Goal: Task Accomplishment & Management: Use online tool/utility

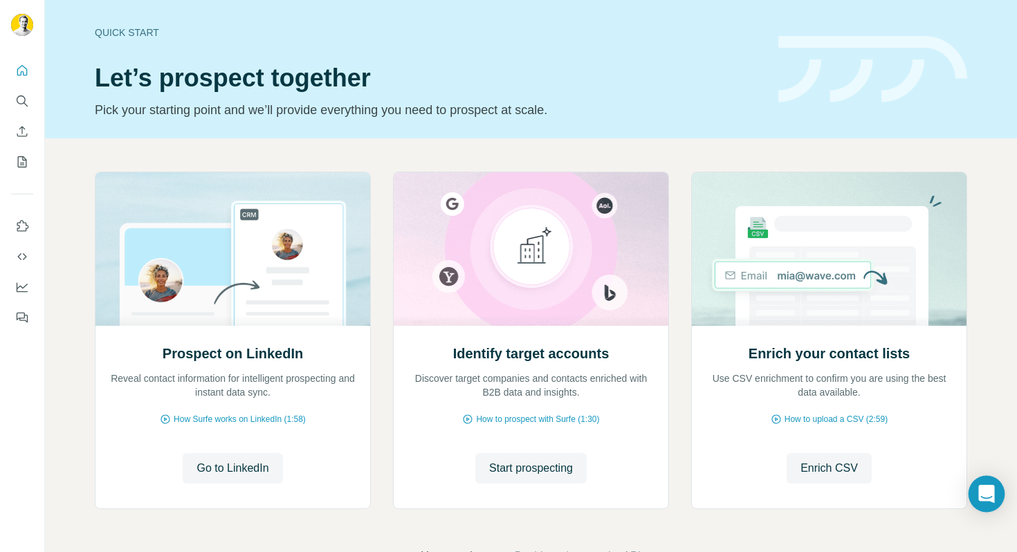
click at [978, 501] on div "Open Intercom Messenger" at bounding box center [987, 494] width 37 height 37
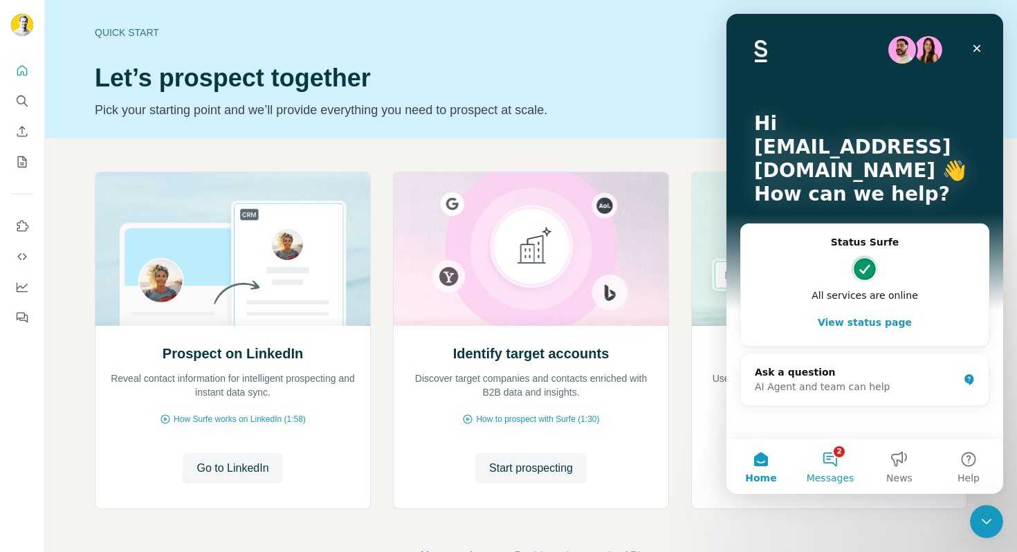
click at [837, 454] on button "2 Messages" at bounding box center [830, 466] width 69 height 55
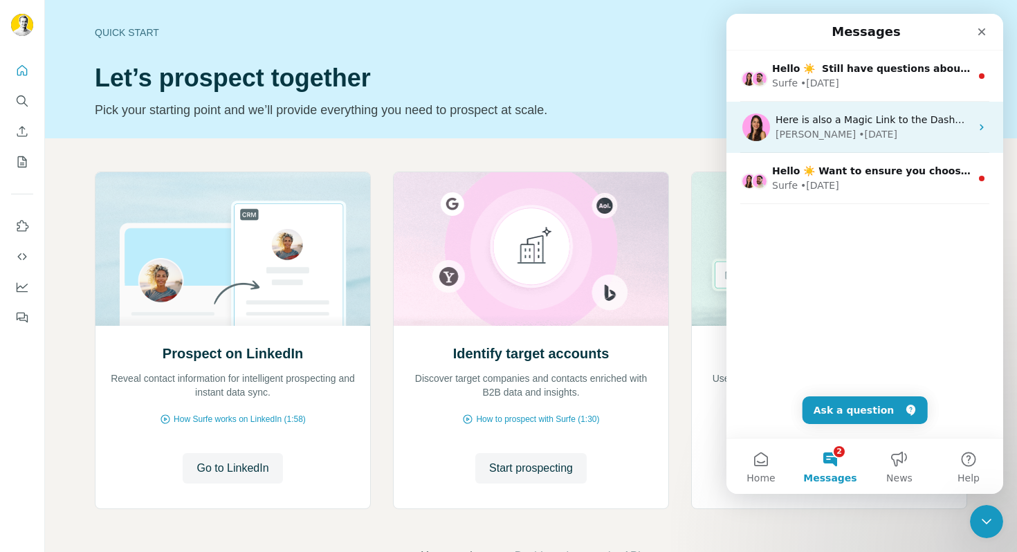
click at [899, 147] on div "Here is also a Magic Link to the Dashboard with all the other team members Auré…" at bounding box center [865, 127] width 277 height 51
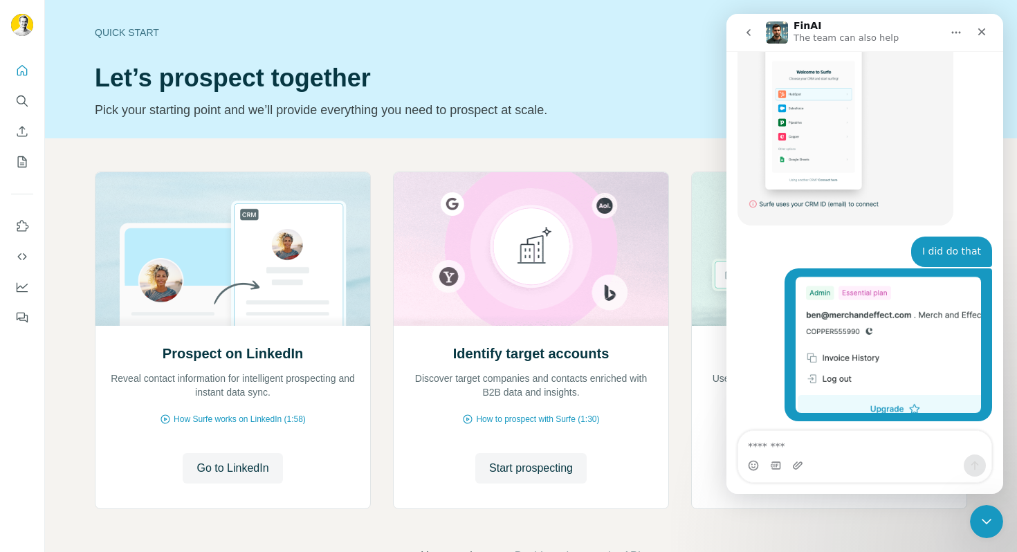
scroll to position [2321, 0]
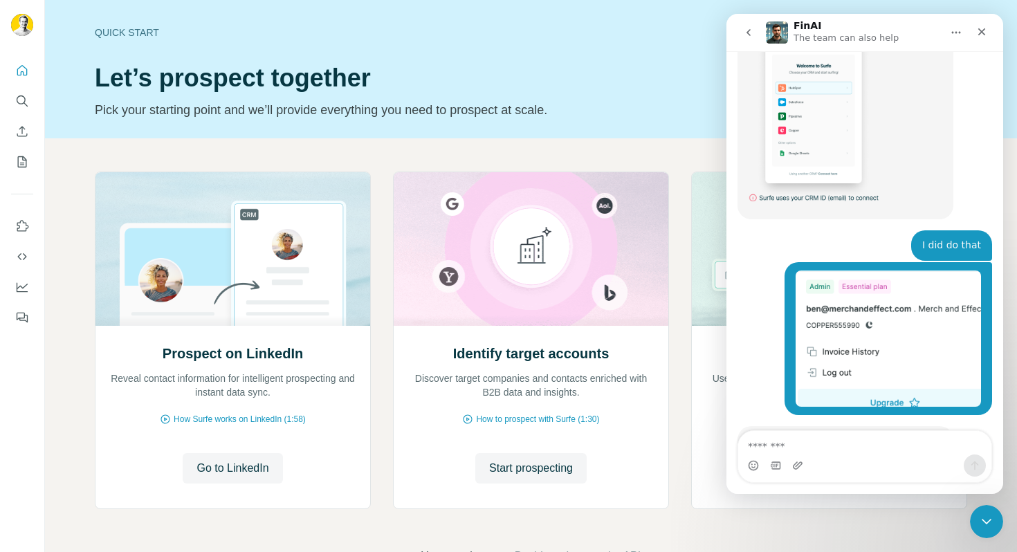
drag, startPoint x: 898, startPoint y: 390, endPoint x: 758, endPoint y: 383, distance: 140.7
click at [758, 500] on div "Here is also a Magic Link to the Dashboard with all the other team members" at bounding box center [846, 520] width 194 height 41
click at [765, 501] on link "Here is also a Magic Link to the Dashboard with all the other team members" at bounding box center [832, 520] width 167 height 38
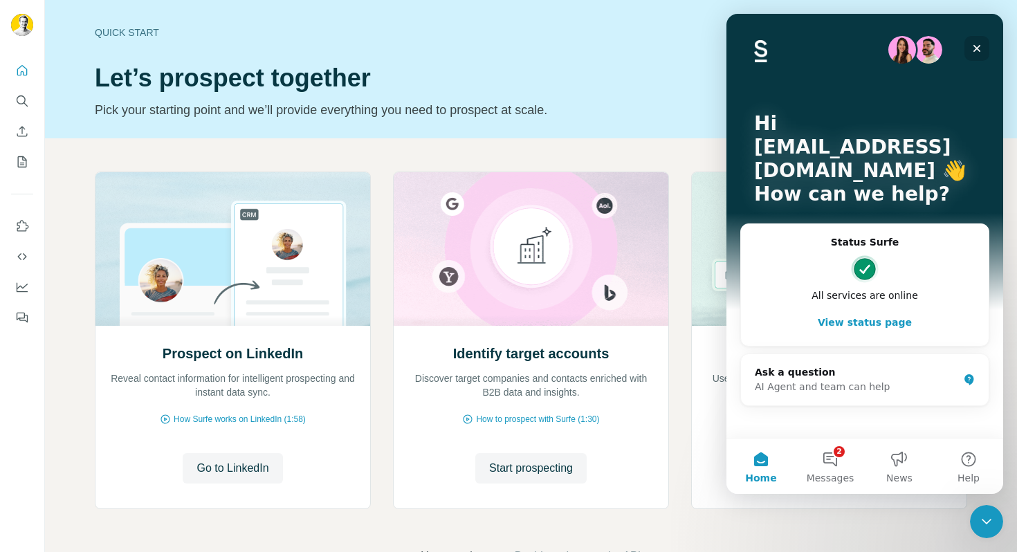
click at [976, 50] on icon "Close" at bounding box center [978, 49] width 8 height 8
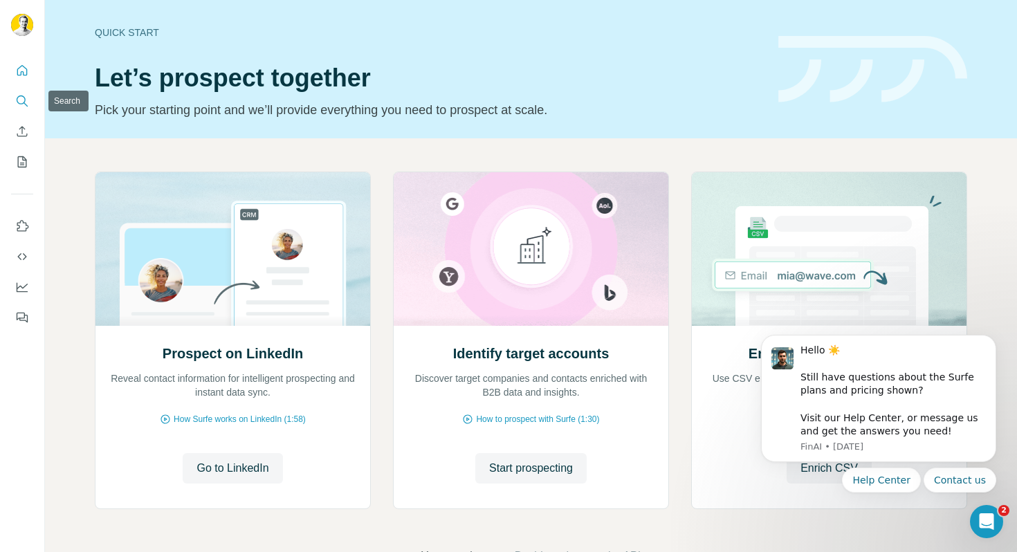
click at [17, 102] on icon "Search" at bounding box center [22, 101] width 14 height 14
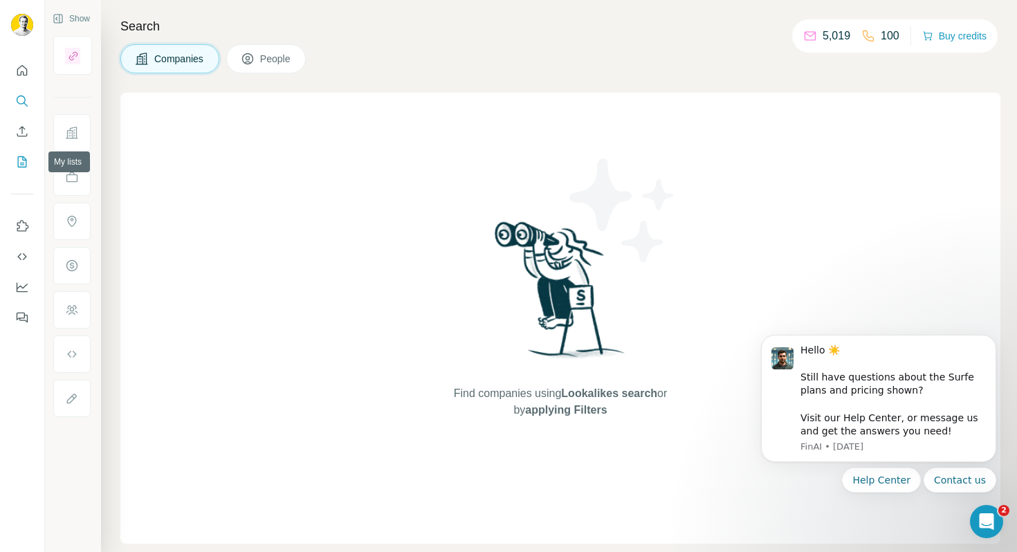
click at [23, 156] on icon "My lists" at bounding box center [23, 160] width 7 height 9
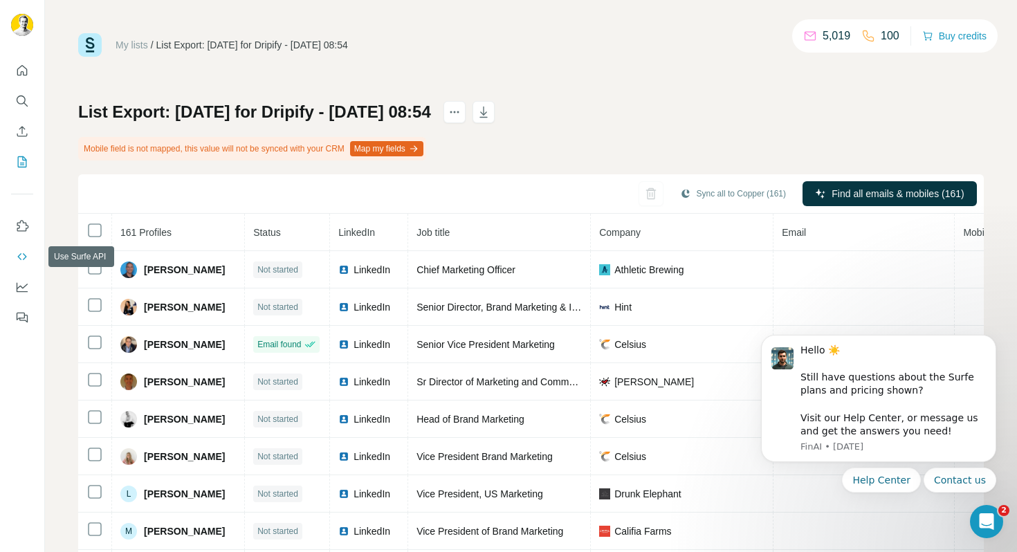
click at [19, 251] on icon "Use Surfe API" at bounding box center [22, 257] width 14 height 14
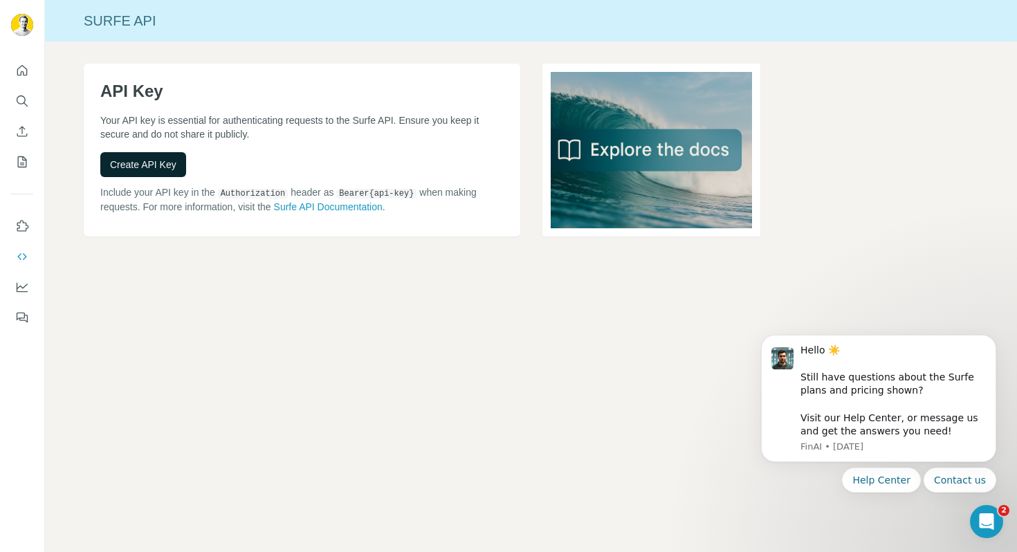
click at [164, 170] on span "Create API Key" at bounding box center [143, 165] width 66 height 14
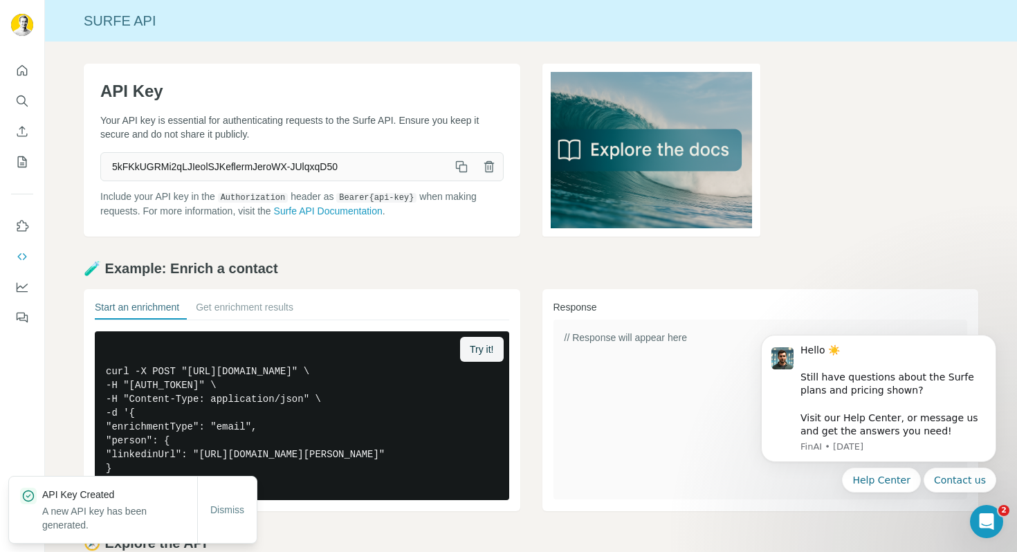
click at [462, 172] on icon "button" at bounding box center [462, 167] width 14 height 14
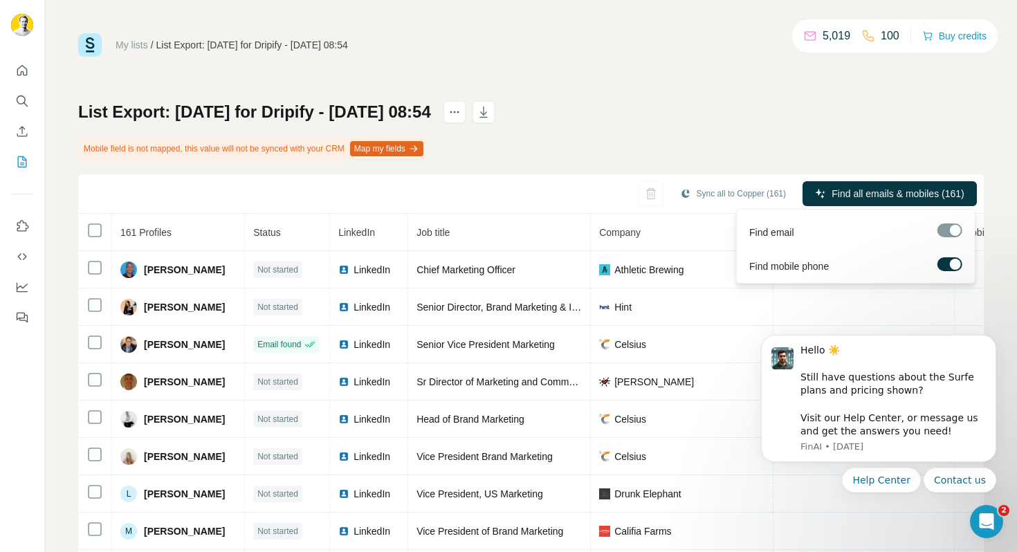
click at [952, 261] on div at bounding box center [955, 264] width 11 height 11
click at [800, 161] on div "List Export: Monday 11th August for Dripify - 19/08/2025 08:54 Mobile field is …" at bounding box center [531, 340] width 906 height 478
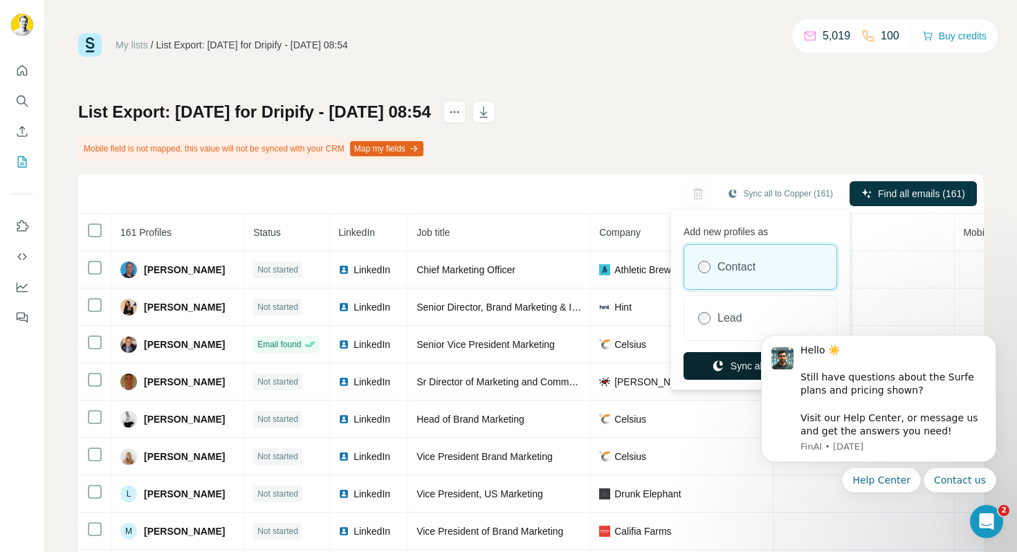
click at [727, 363] on button "Sync all to Copper" at bounding box center [761, 366] width 154 height 28
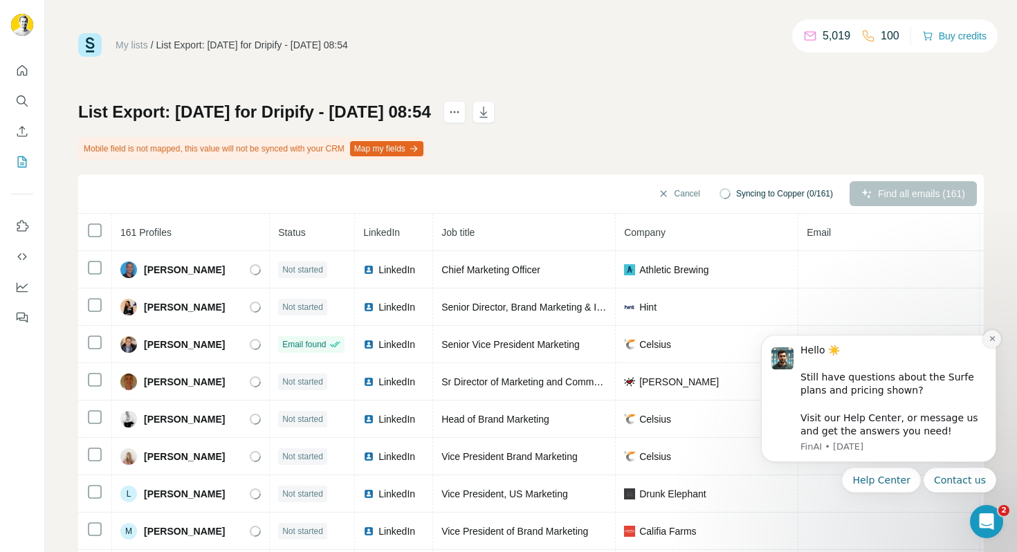
click at [990, 341] on icon "Dismiss notification" at bounding box center [993, 339] width 8 height 8
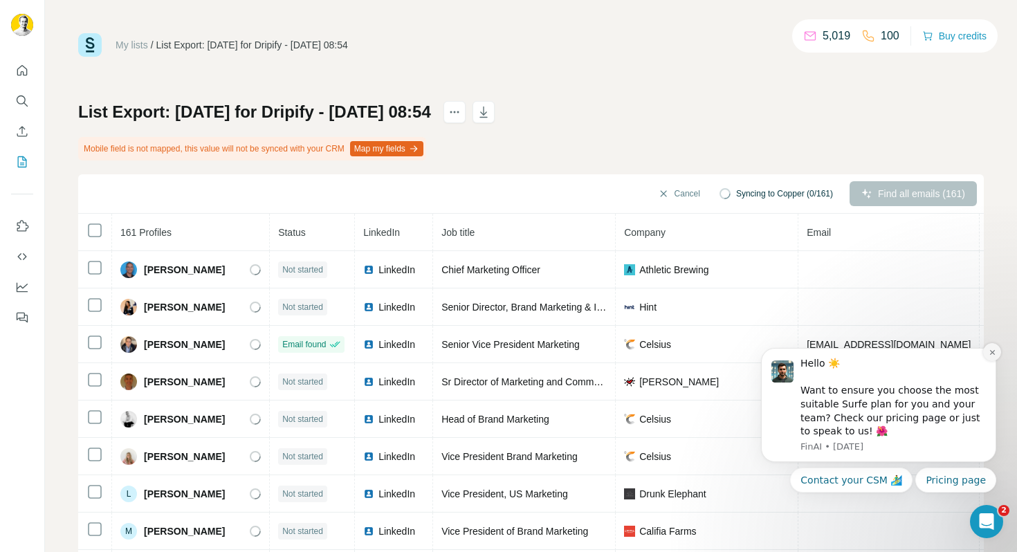
click at [989, 354] on icon "Dismiss notification" at bounding box center [993, 353] width 8 height 8
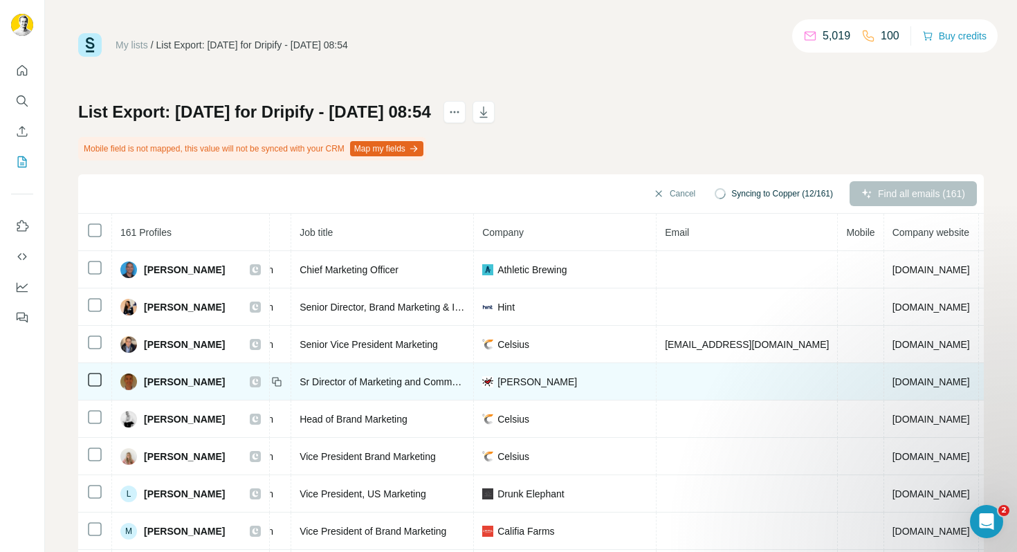
scroll to position [0, 226]
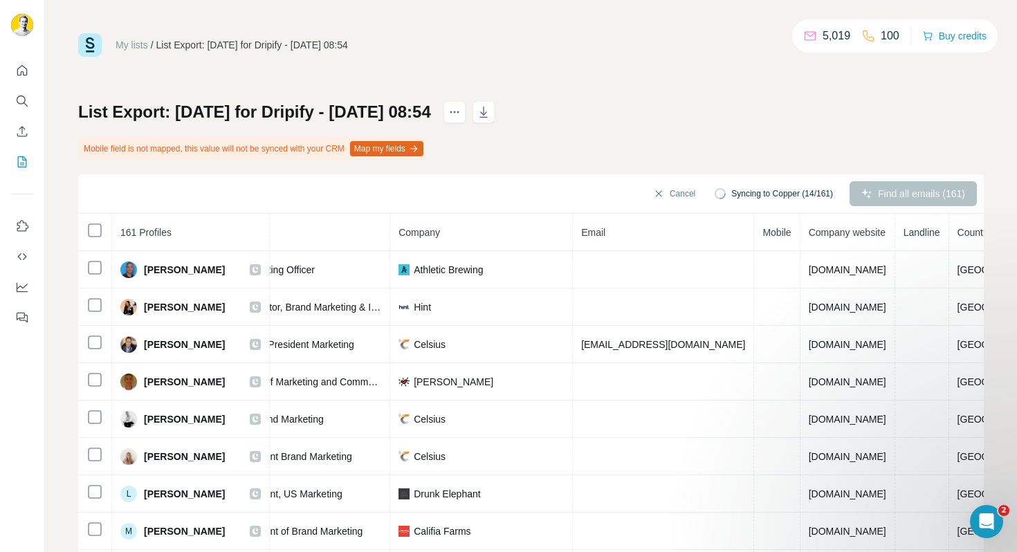
click at [419, 156] on button "Map my fields" at bounding box center [386, 148] width 73 height 15
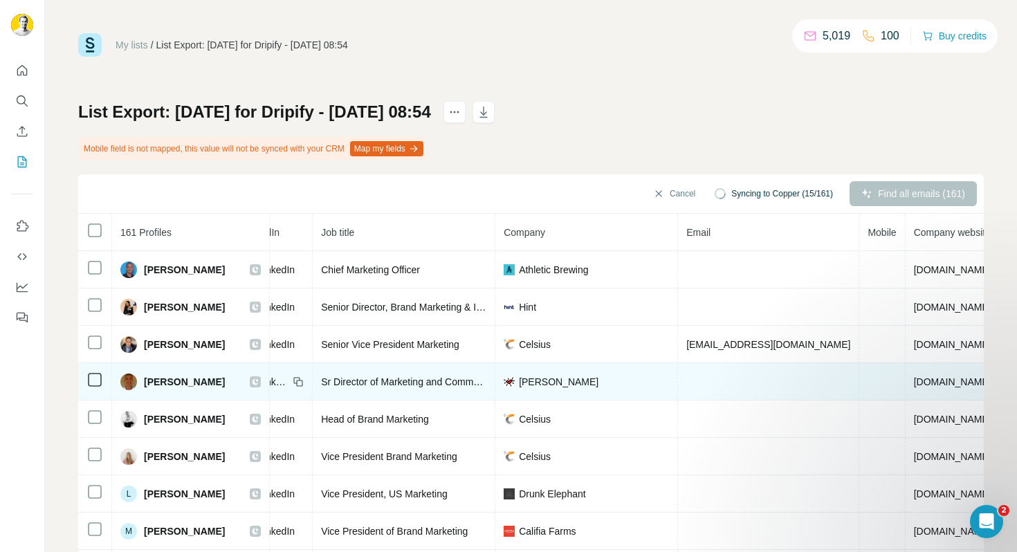
scroll to position [0, 0]
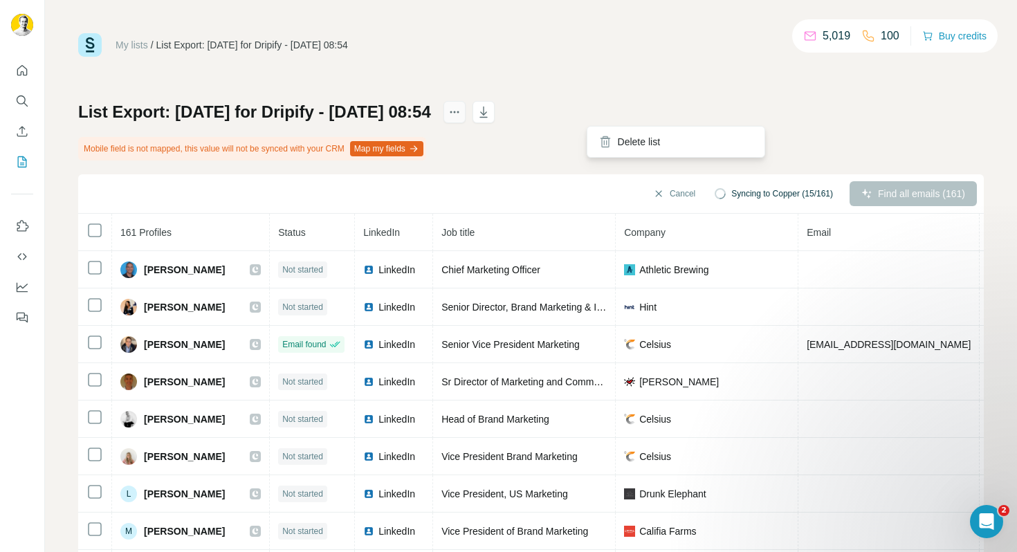
click at [462, 116] on icon "actions" at bounding box center [455, 112] width 14 height 14
click at [491, 114] on icon "button" at bounding box center [484, 112] width 14 height 14
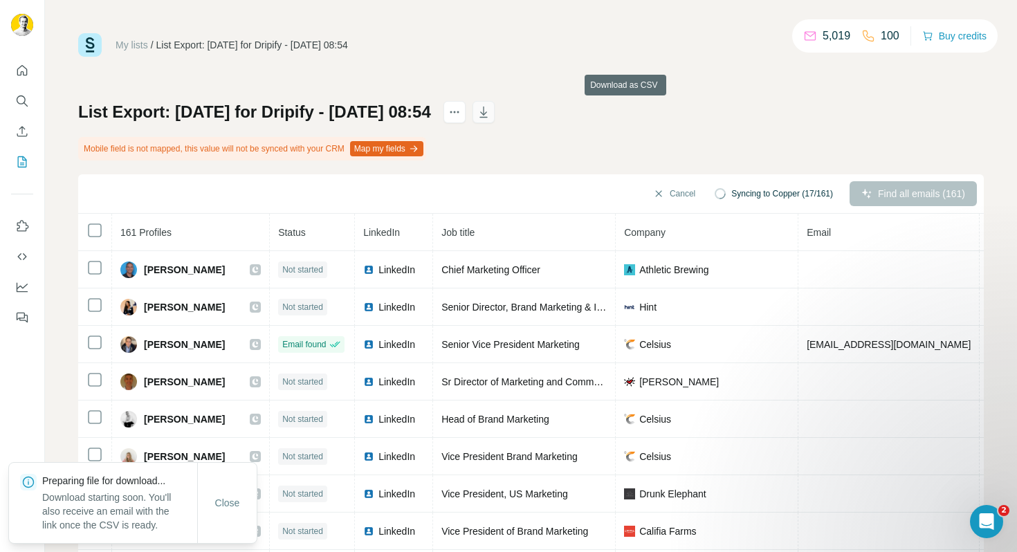
click at [491, 114] on icon "button" at bounding box center [484, 112] width 14 height 14
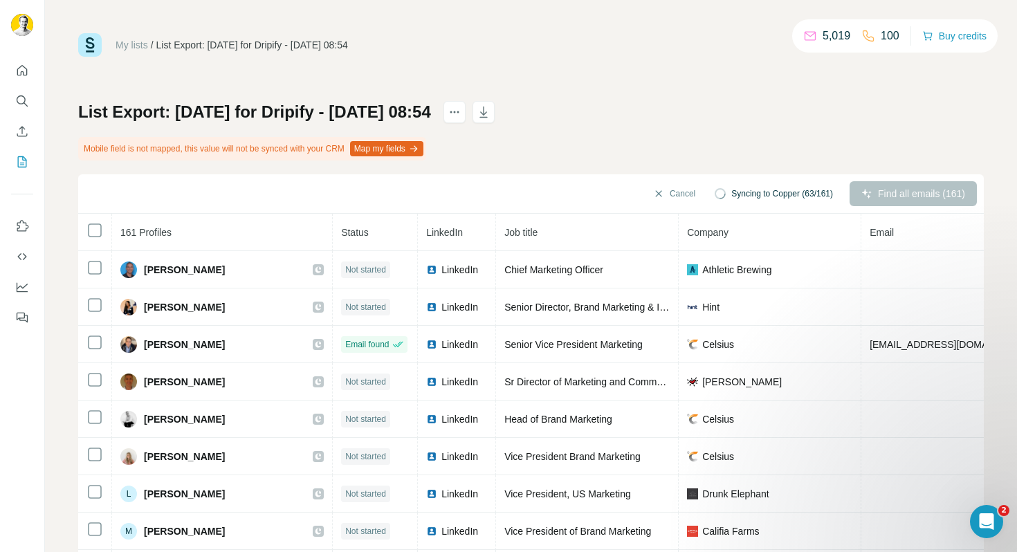
click at [417, 152] on button "Map my fields" at bounding box center [386, 148] width 73 height 15
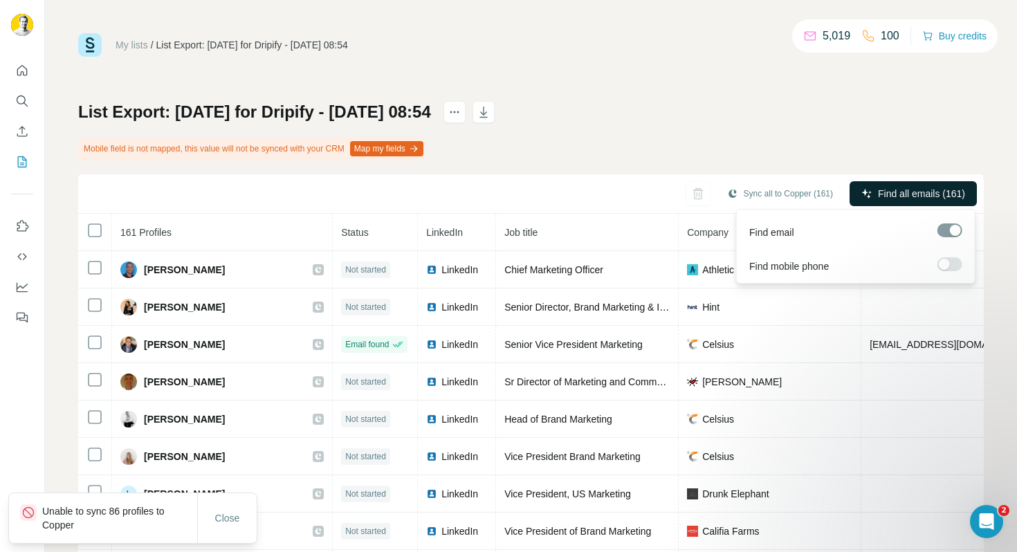
click at [903, 199] on span "Find all emails (161)" at bounding box center [921, 194] width 87 height 14
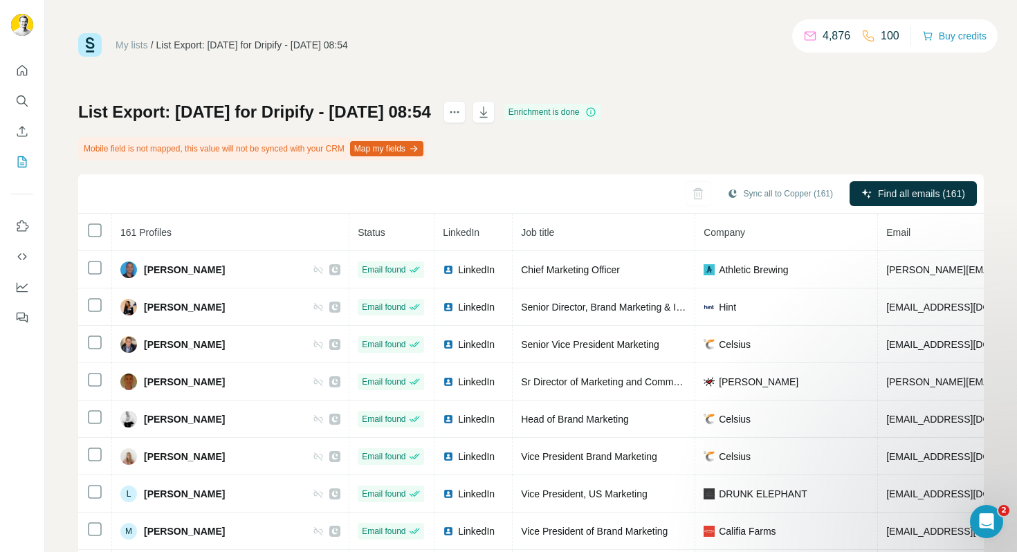
click at [1004, 188] on div "My lists / List Export: Monday 11th August for Dripify - 19/08/2025 08:54 4,876…" at bounding box center [531, 276] width 972 height 552
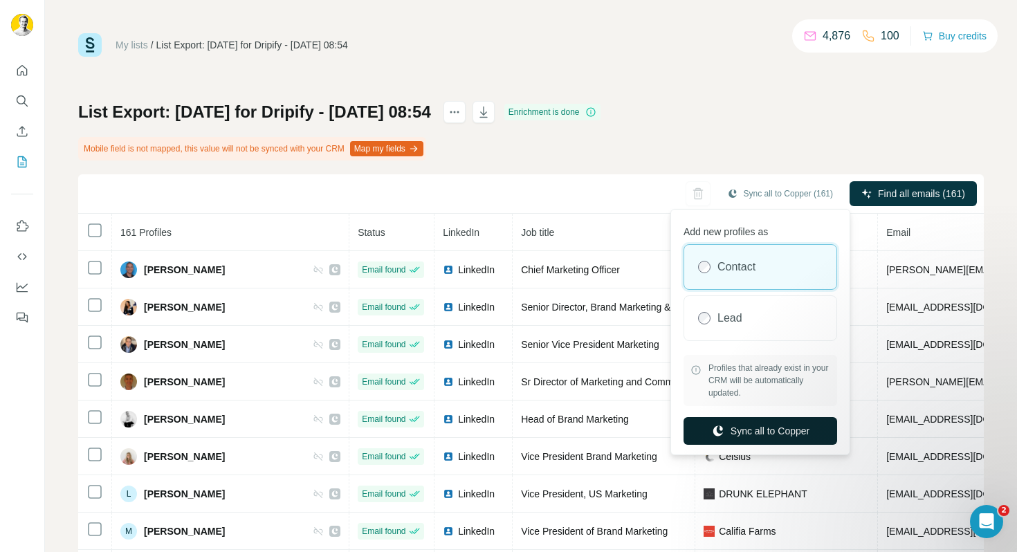
click at [749, 435] on button "Sync all to Copper" at bounding box center [761, 431] width 154 height 28
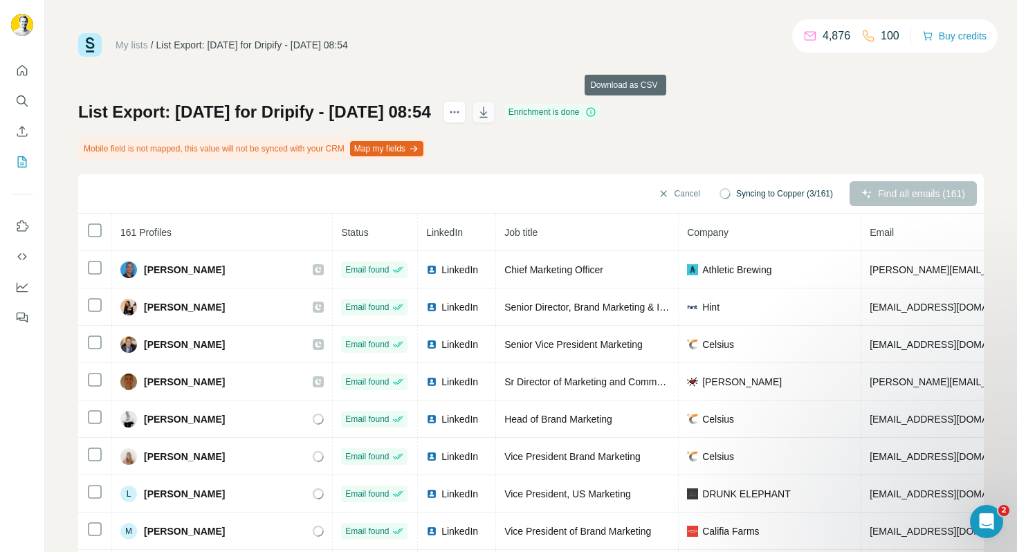
click at [495, 121] on button "button" at bounding box center [484, 112] width 22 height 22
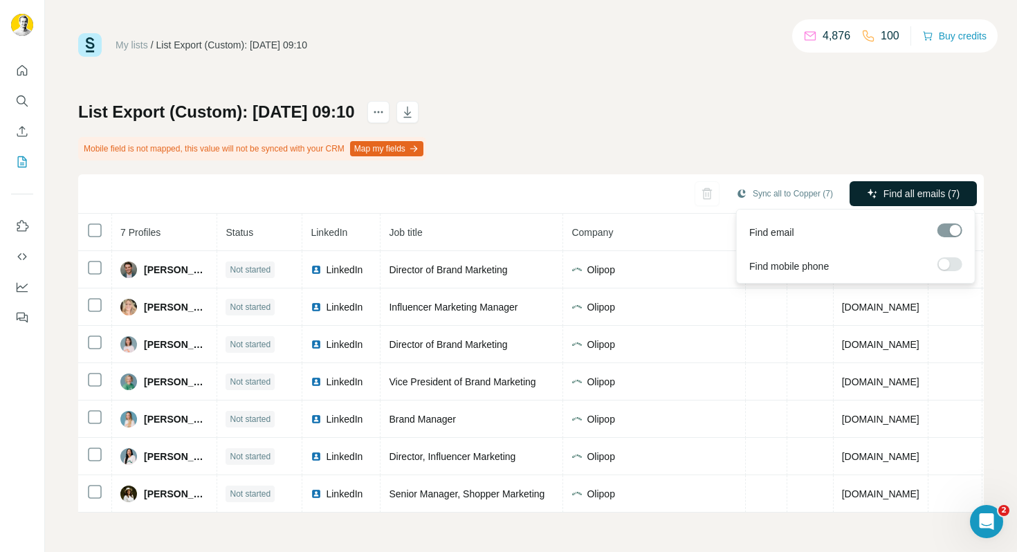
click at [907, 199] on span "Find all emails (7)" at bounding box center [922, 194] width 76 height 14
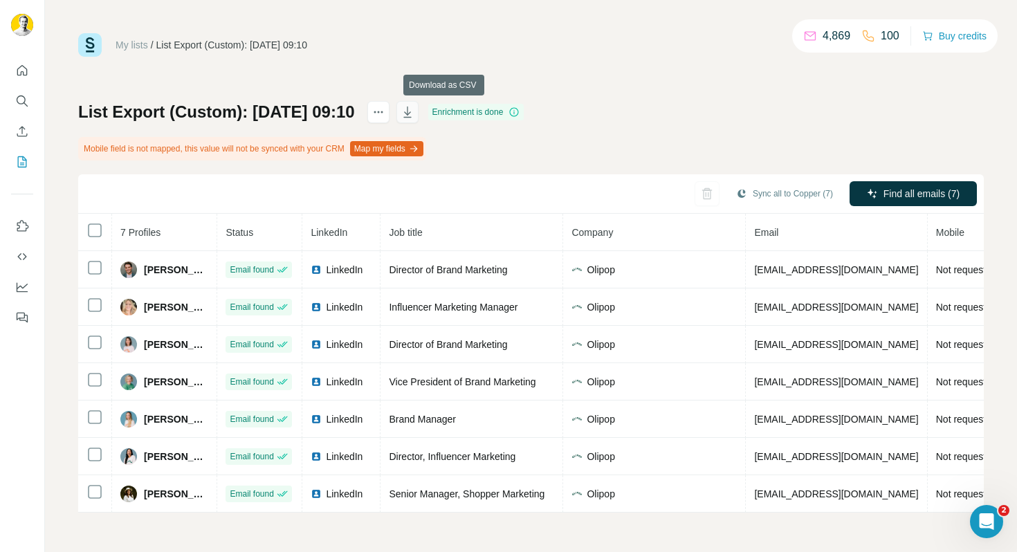
click at [415, 114] on icon "button" at bounding box center [408, 112] width 14 height 14
